Goal: Information Seeking & Learning: Stay updated

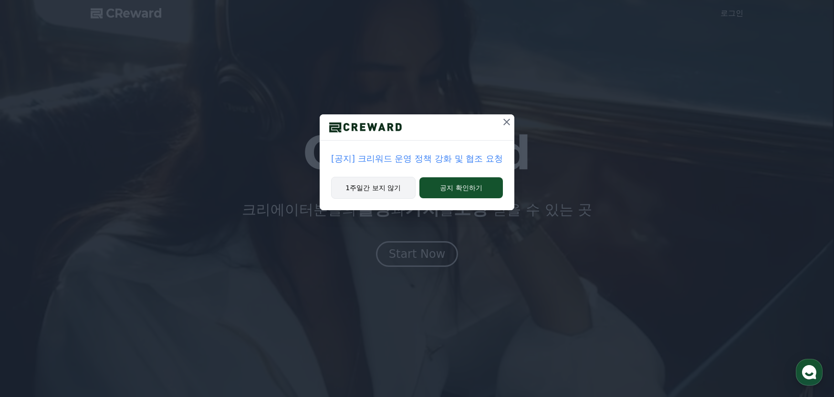
click at [384, 191] on button "1주일간 보지 않기" at bounding box center [373, 188] width 84 height 22
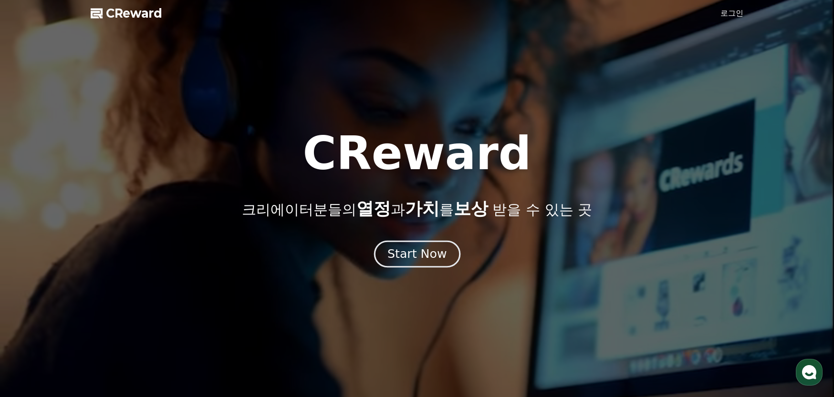
click at [433, 255] on div "Start Now" at bounding box center [416, 254] width 59 height 16
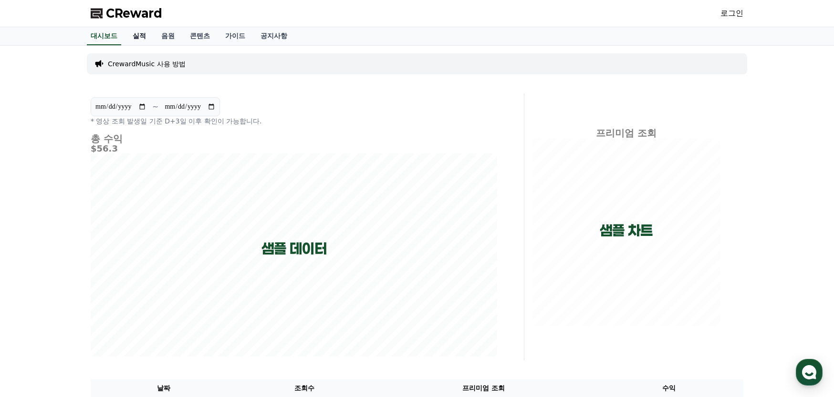
click at [145, 38] on link "실적" at bounding box center [139, 36] width 29 height 18
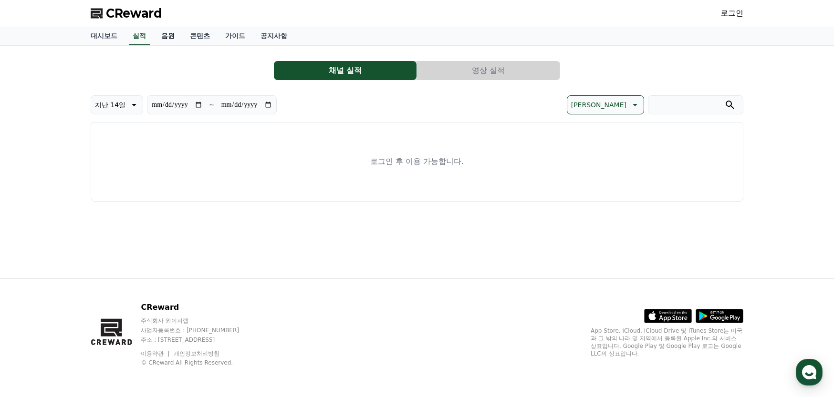
click at [172, 38] on link "음원" at bounding box center [168, 36] width 29 height 18
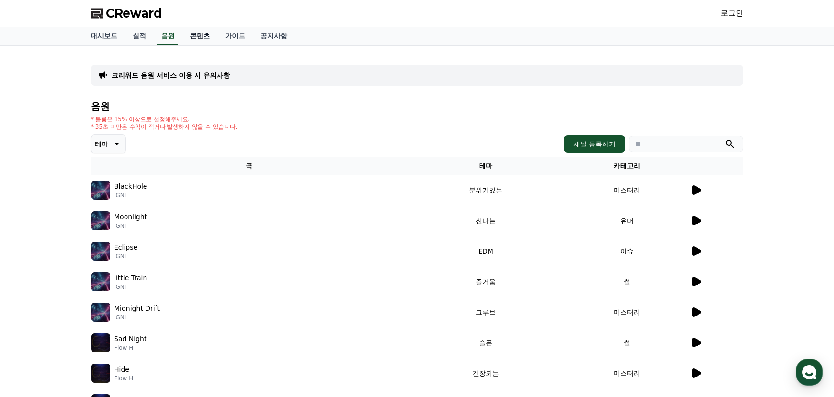
click at [203, 39] on link "콘텐츠" at bounding box center [199, 36] width 35 height 18
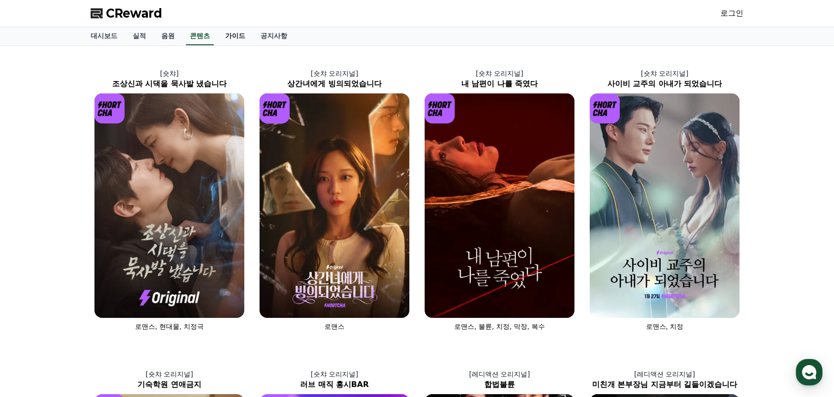
click at [243, 38] on link "가이드" at bounding box center [235, 36] width 35 height 18
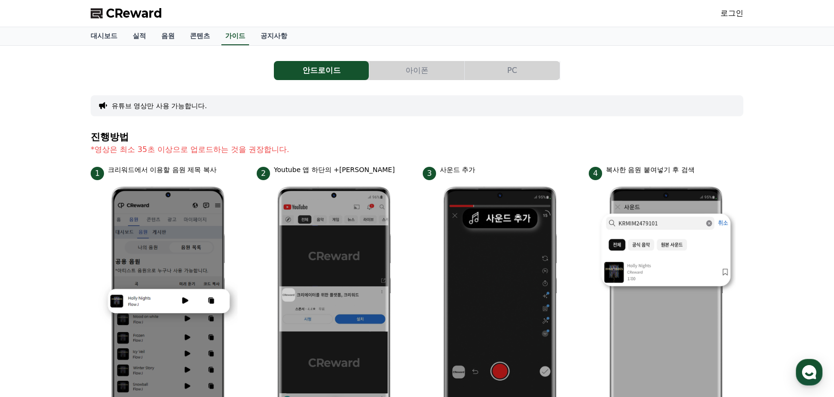
click at [721, 17] on link "로그인" at bounding box center [731, 13] width 23 height 11
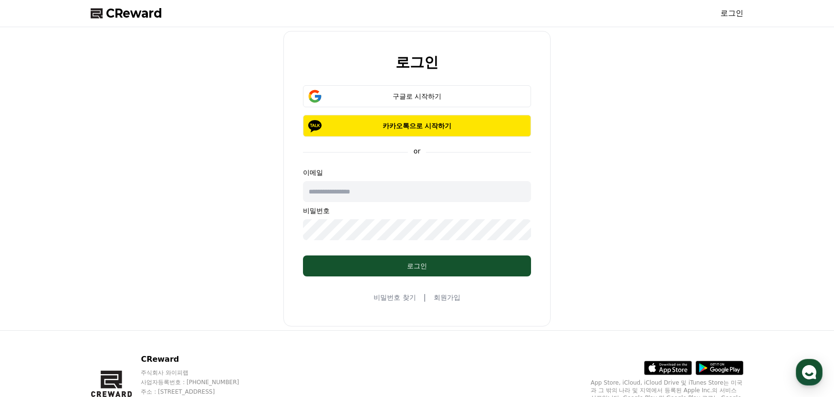
click at [384, 200] on input "text" at bounding box center [417, 191] width 228 height 21
type input "**********"
click at [442, 97] on div "구글로 시작하기" at bounding box center [417, 97] width 200 height 10
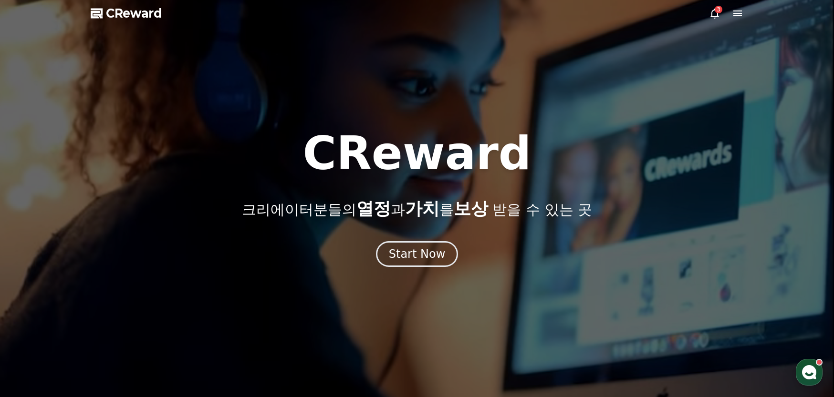
click at [142, 13] on span "CReward" at bounding box center [134, 13] width 56 height 15
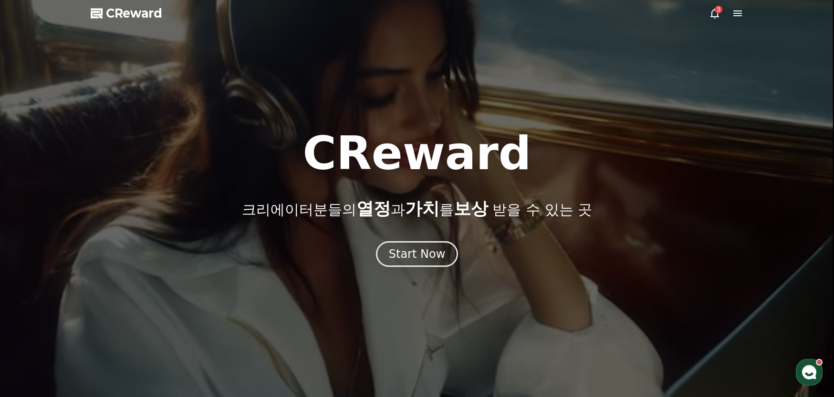
click at [742, 15] on icon at bounding box center [737, 13] width 11 height 11
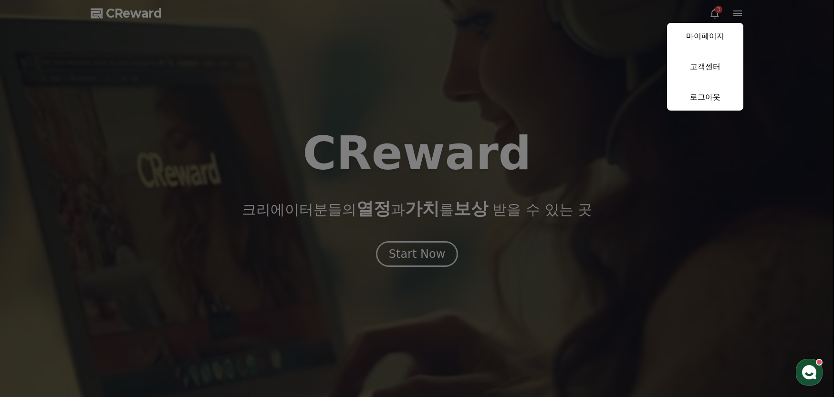
click at [719, 15] on button "close" at bounding box center [417, 198] width 834 height 397
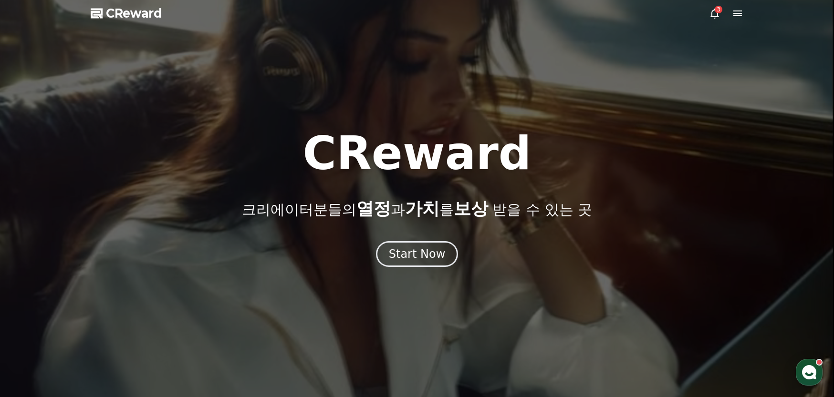
click at [716, 15] on icon at bounding box center [714, 13] width 11 height 11
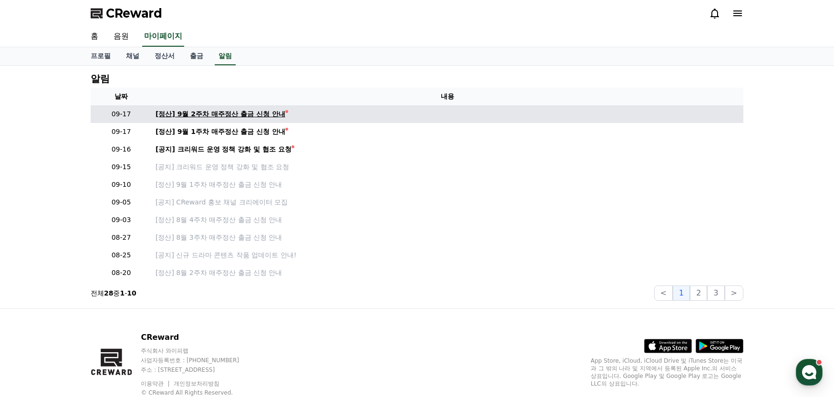
click at [236, 115] on div "[정산] 9월 2주차 매주정산 출금 신청 안내" at bounding box center [221, 114] width 130 height 10
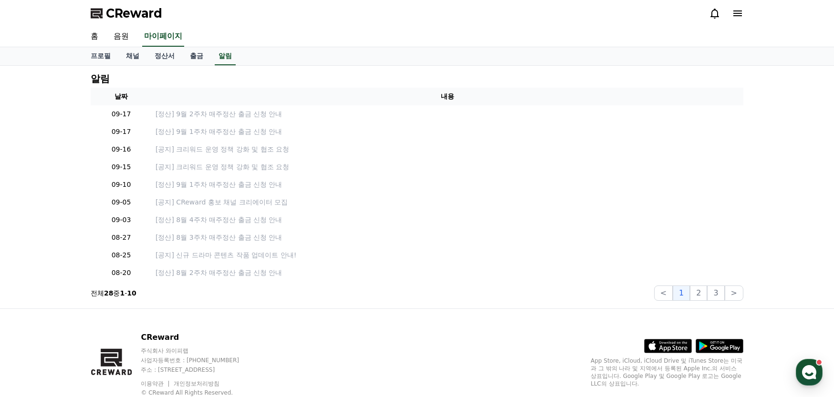
click at [712, 15] on icon at bounding box center [714, 13] width 11 height 11
click at [713, 13] on icon at bounding box center [714, 13] width 11 height 11
click at [686, 292] on button "1" at bounding box center [681, 293] width 17 height 15
click at [670, 296] on button "<" at bounding box center [663, 293] width 19 height 15
click at [95, 34] on link "홈" at bounding box center [94, 37] width 23 height 20
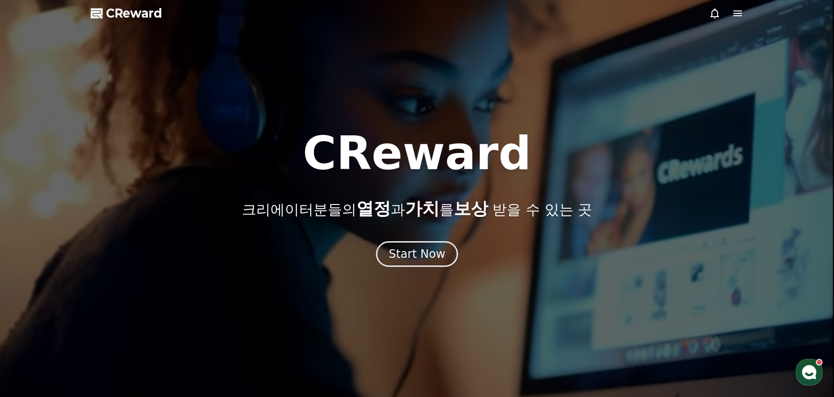
click at [709, 18] on icon at bounding box center [714, 13] width 11 height 11
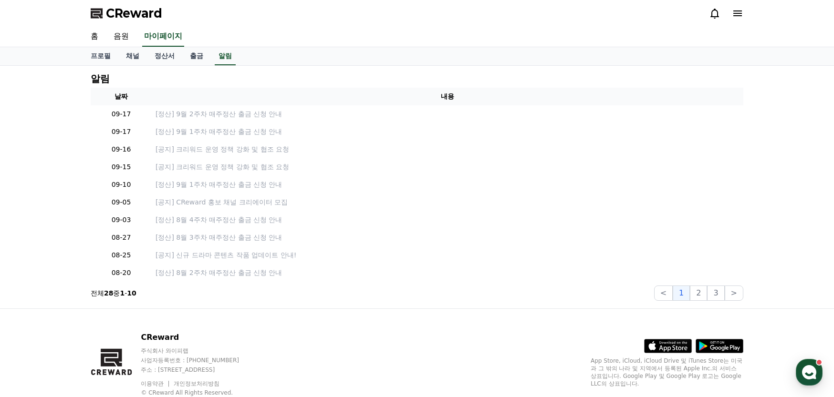
click at [738, 13] on icon at bounding box center [737, 13] width 9 height 6
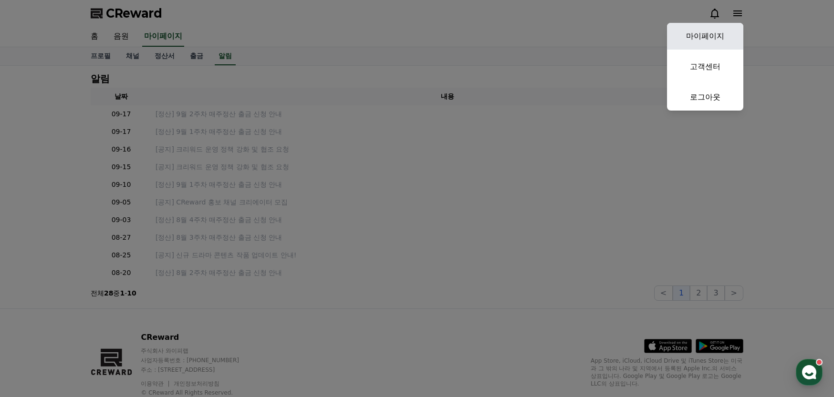
click at [707, 33] on link "마이페이지" at bounding box center [705, 36] width 76 height 27
select select "**********"
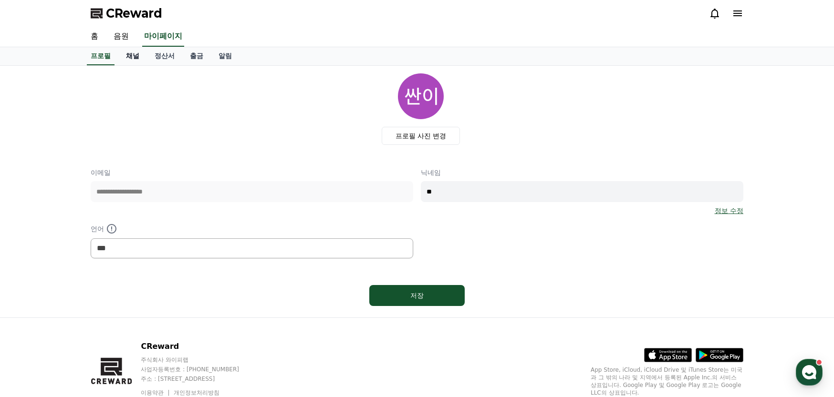
click at [137, 55] on link "채널" at bounding box center [132, 56] width 29 height 18
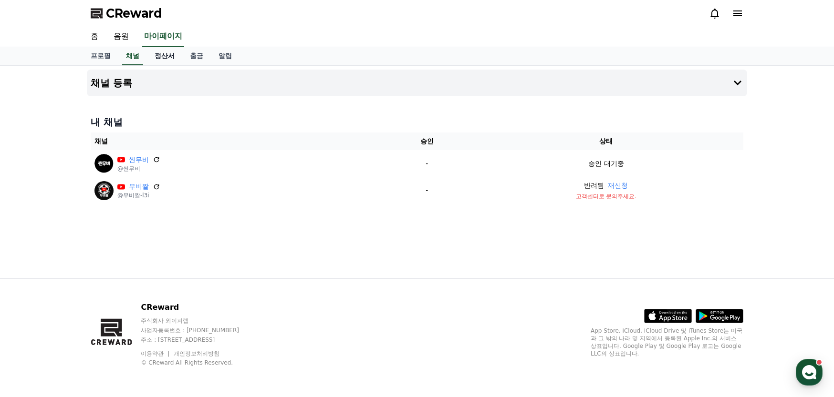
click at [171, 56] on link "정산서" at bounding box center [164, 56] width 35 height 18
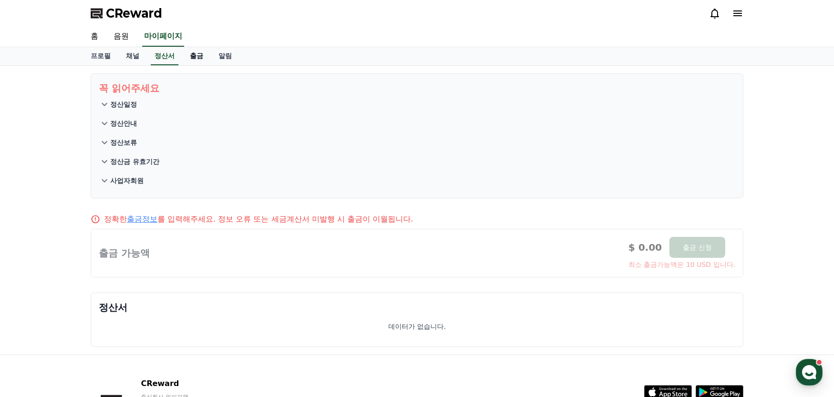
click at [198, 59] on link "출금" at bounding box center [196, 56] width 29 height 18
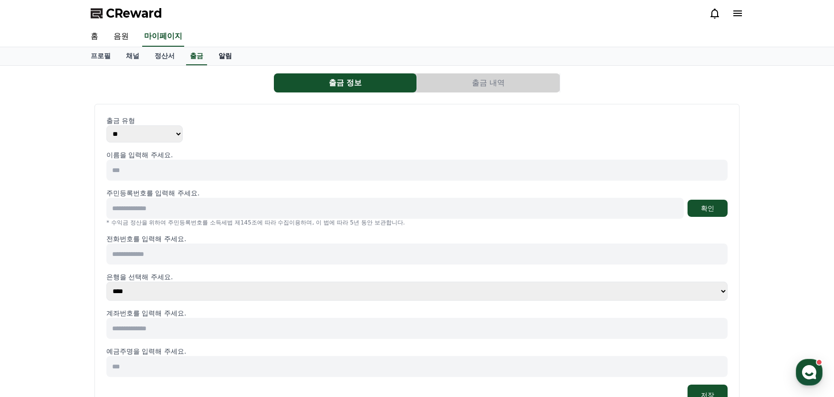
click at [229, 61] on link "알림" at bounding box center [225, 56] width 29 height 18
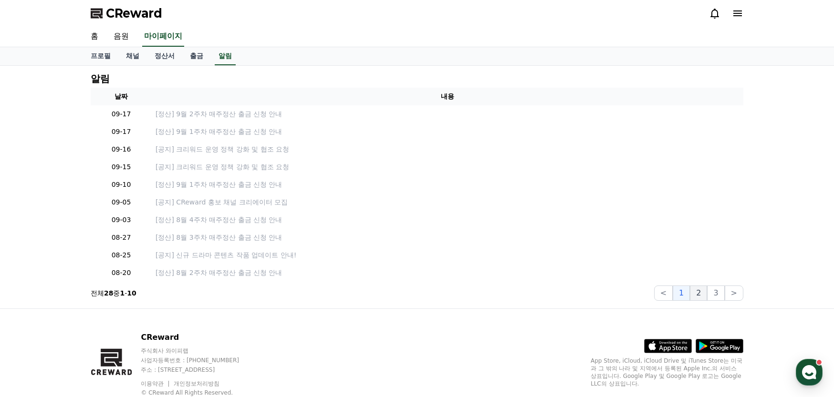
click at [701, 295] on button "2" at bounding box center [698, 293] width 17 height 15
click at [687, 296] on button "1" at bounding box center [681, 293] width 17 height 15
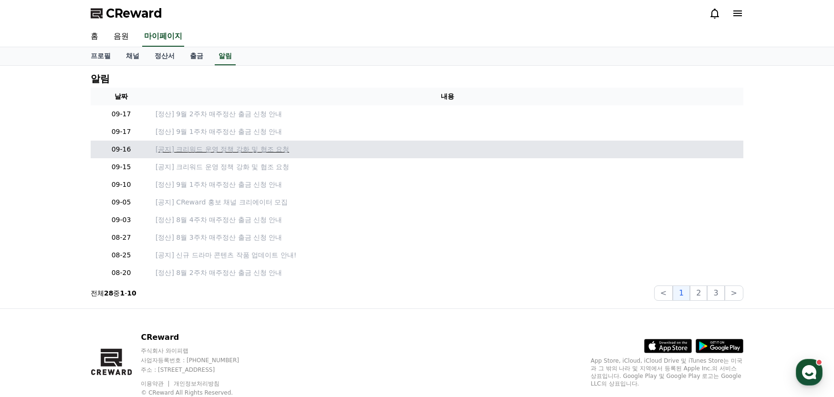
click at [264, 150] on p "[공지] 크리워드 운영 정책 강화 및 협조 요청" at bounding box center [448, 150] width 584 height 10
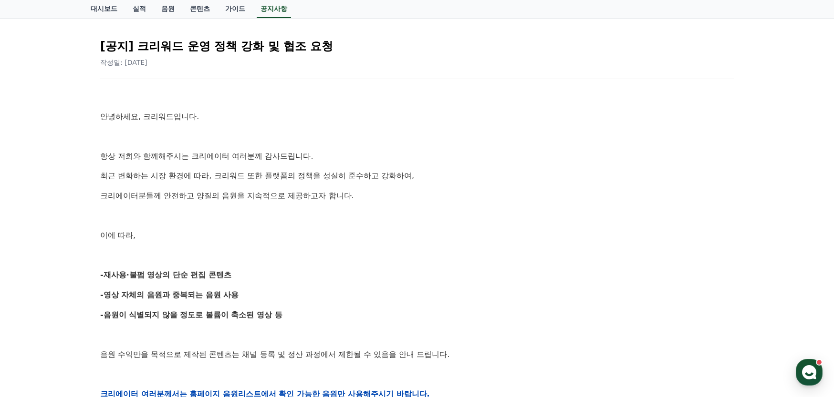
scroll to position [95, 0]
